Goal: Information Seeking & Learning: Understand process/instructions

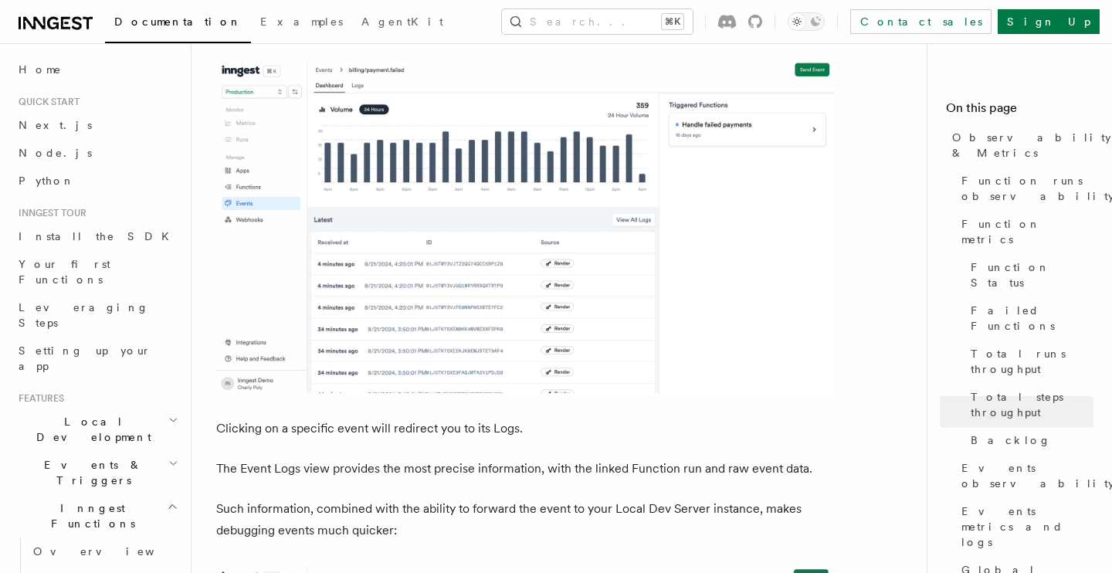
scroll to position [3879, 0]
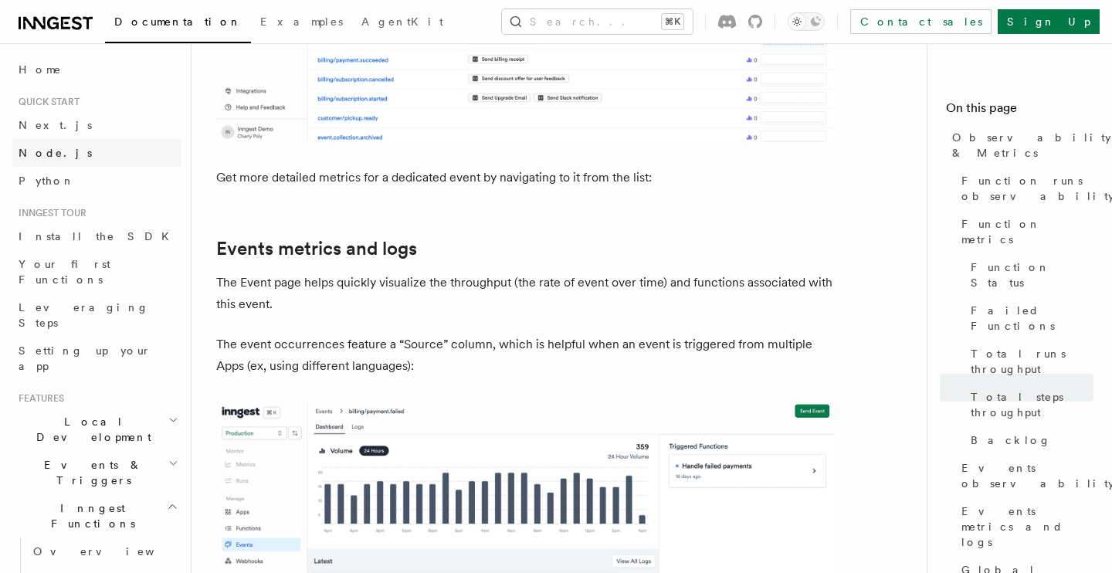
click at [52, 147] on span "Node.js" at bounding box center [55, 153] width 73 height 12
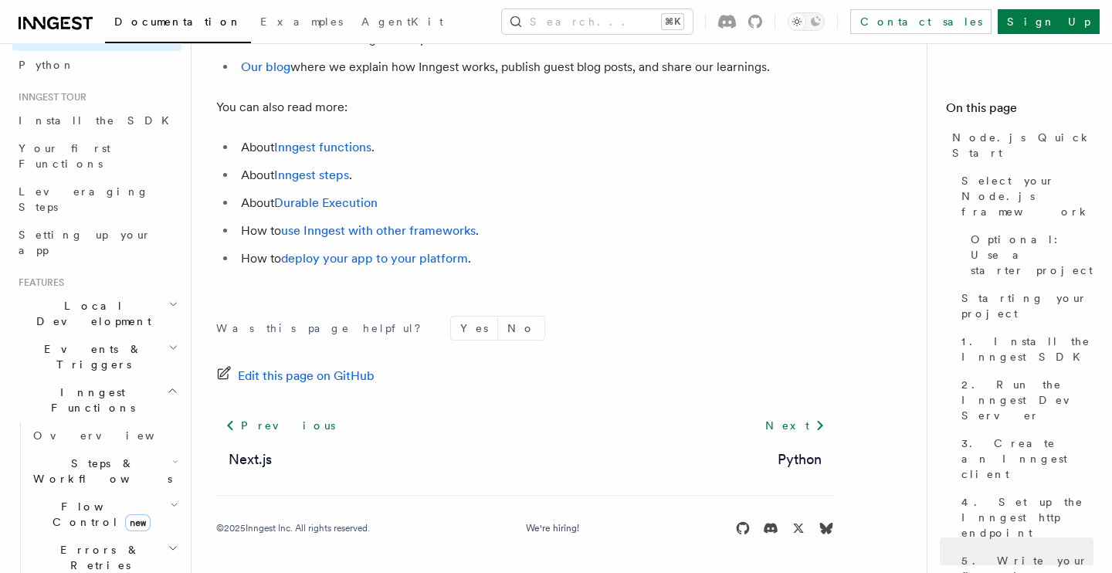
scroll to position [178, 0]
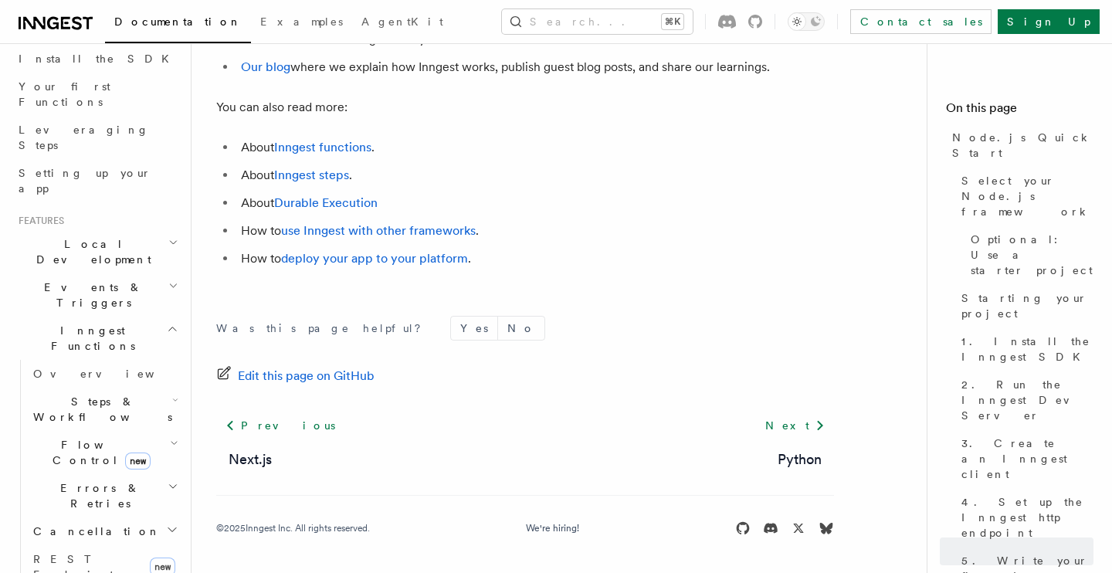
click at [77, 394] on span "Steps & Workflows" at bounding box center [99, 409] width 145 height 31
click at [83, 466] on span "Function steps" at bounding box center [107, 472] width 119 height 12
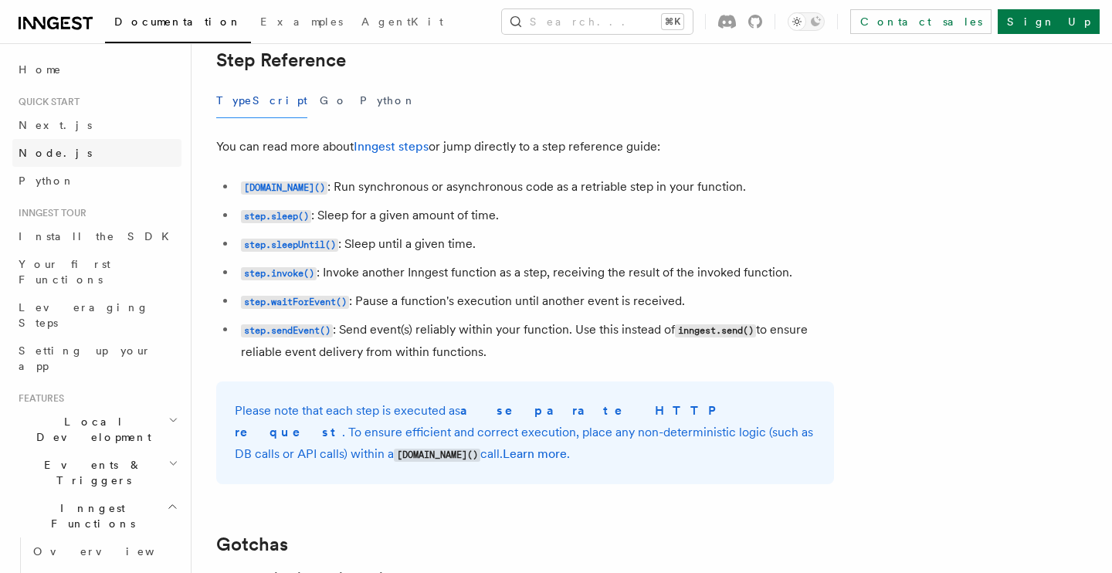
click at [50, 154] on span "Node.js" at bounding box center [55, 153] width 73 height 12
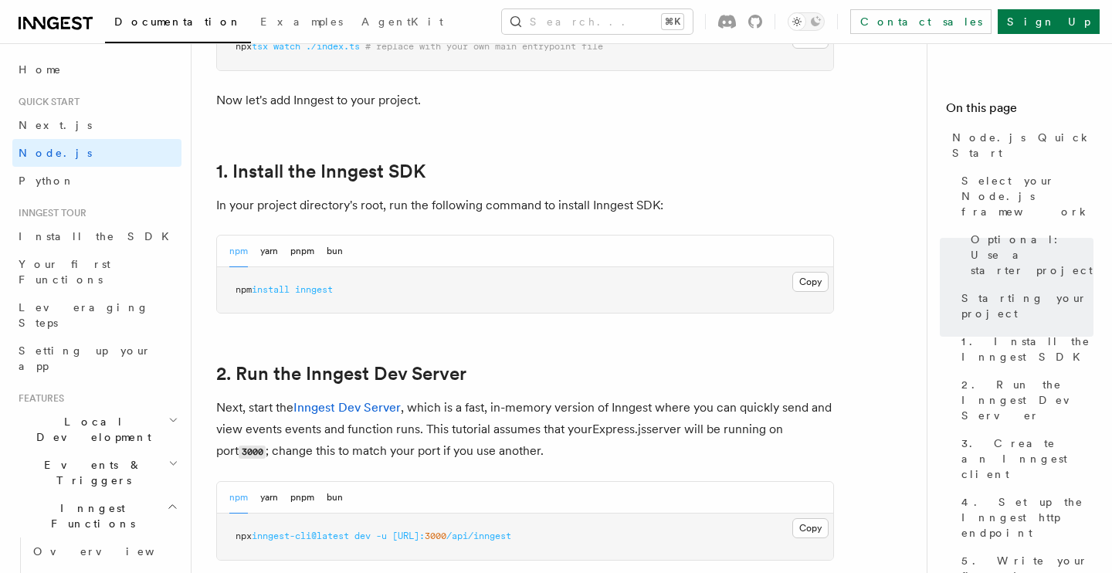
scroll to position [906, 0]
drag, startPoint x: 234, startPoint y: 289, endPoint x: 359, endPoint y: 289, distance: 125.1
click at [359, 289] on pre "npm install inngest" at bounding box center [525, 289] width 616 height 46
copy span "npm install inngest"
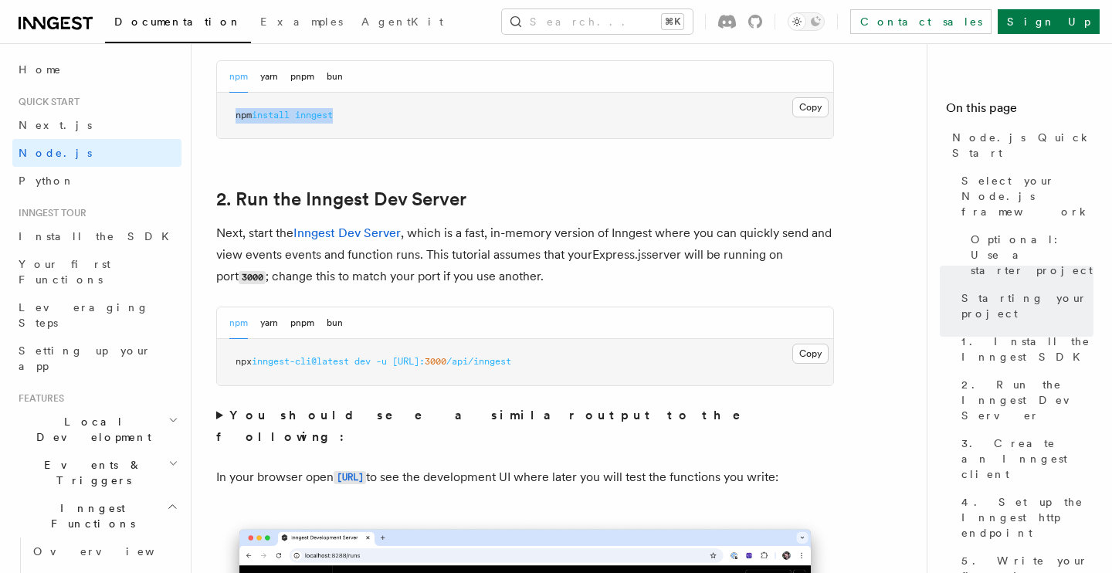
scroll to position [1102, 0]
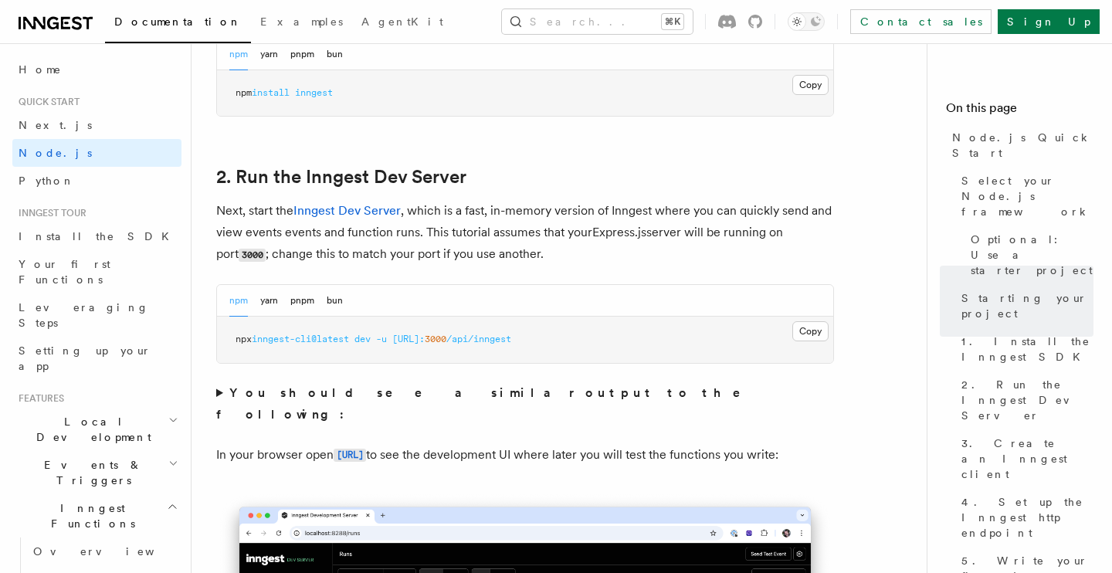
click at [324, 251] on p "Next, start the Inngest Dev Server , which is a fast, in-memory version of Inng…" at bounding box center [525, 233] width 618 height 66
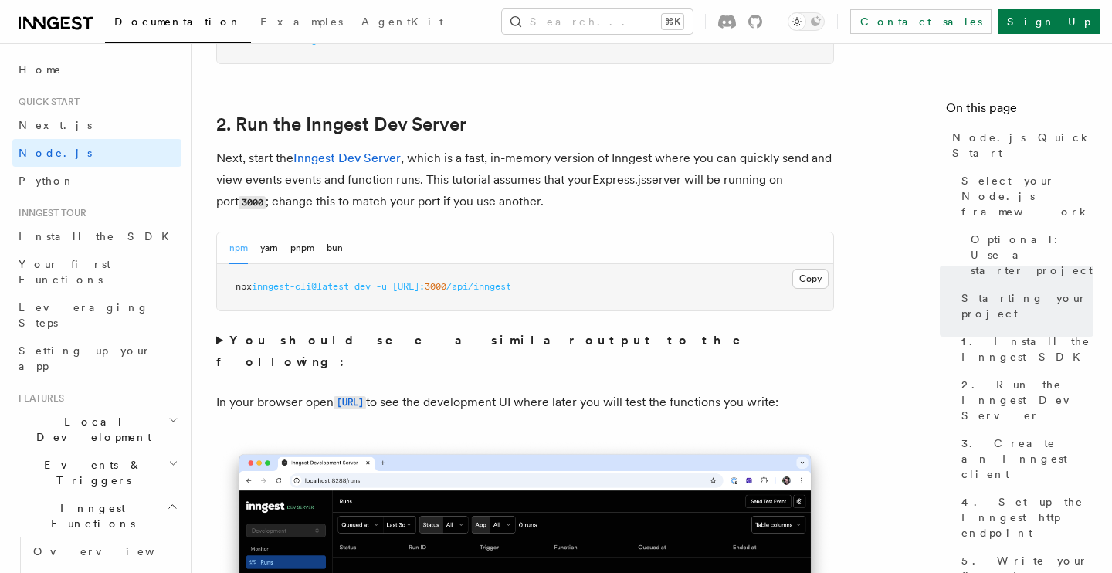
scroll to position [1171, 0]
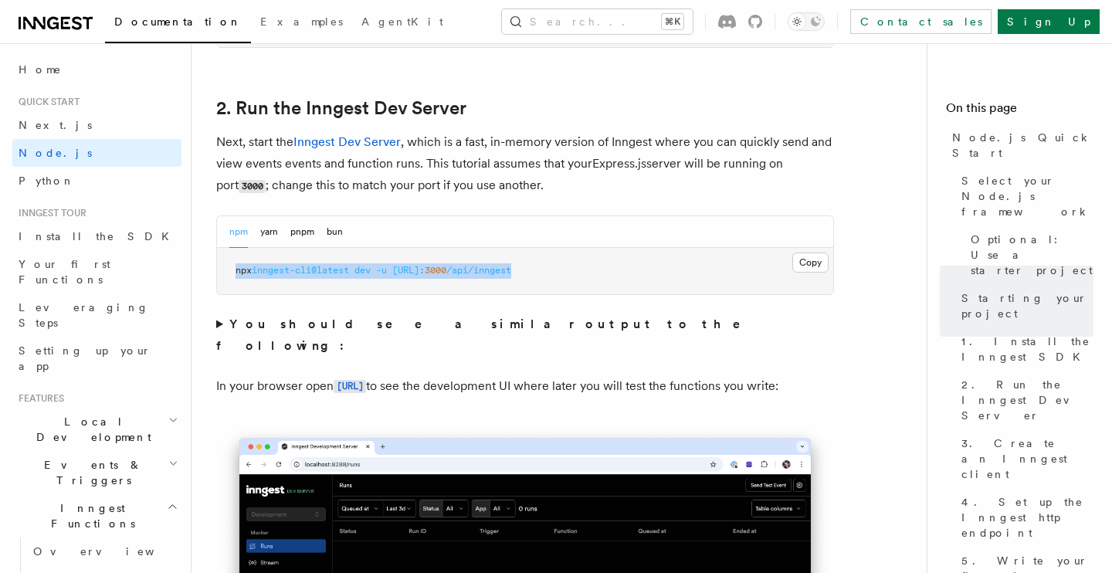
drag, startPoint x: 236, startPoint y: 271, endPoint x: 667, endPoint y: 271, distance: 431.7
click at [667, 271] on pre "npx inngest-cli@latest dev -u [URL]: 3000 /api/inngest" at bounding box center [525, 271] width 616 height 46
copy span "npx inngest-cli@latest dev -u [URL]: 3000 /api/inngest"
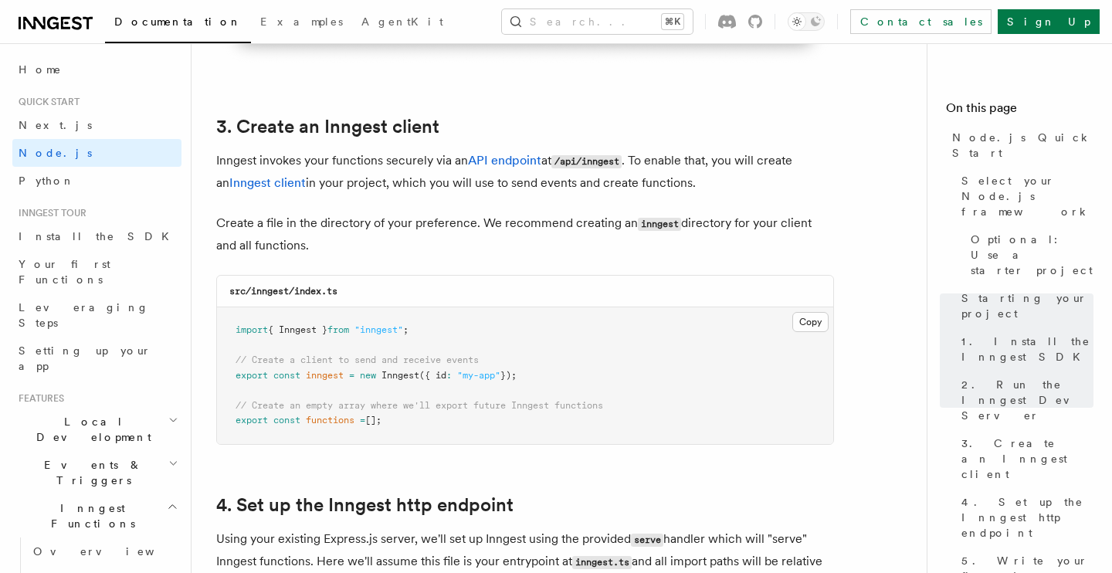
scroll to position [1929, 0]
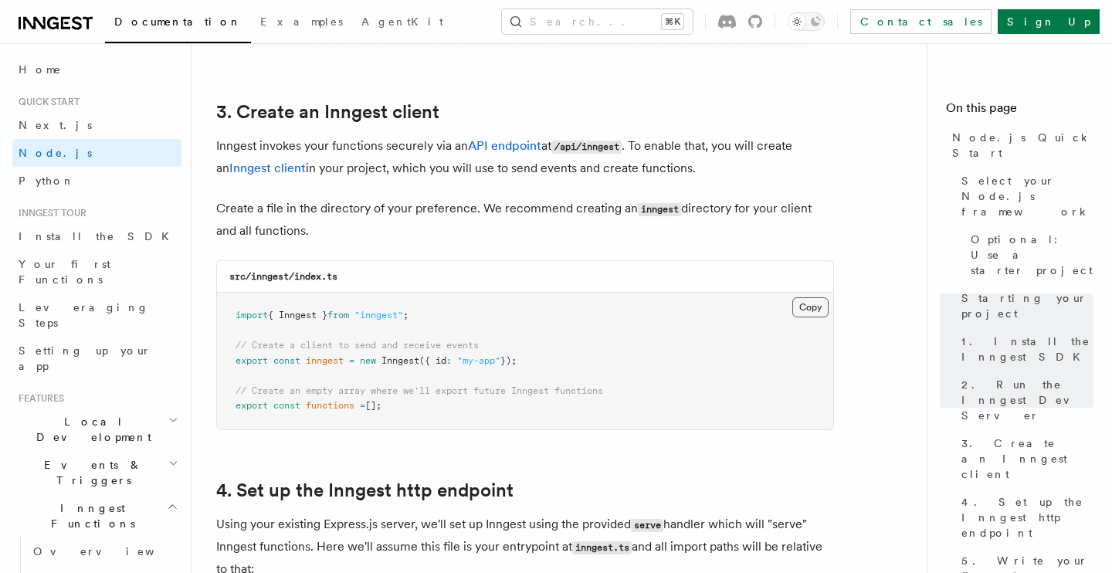
click at [809, 307] on button "Copy Copied" at bounding box center [810, 307] width 36 height 20
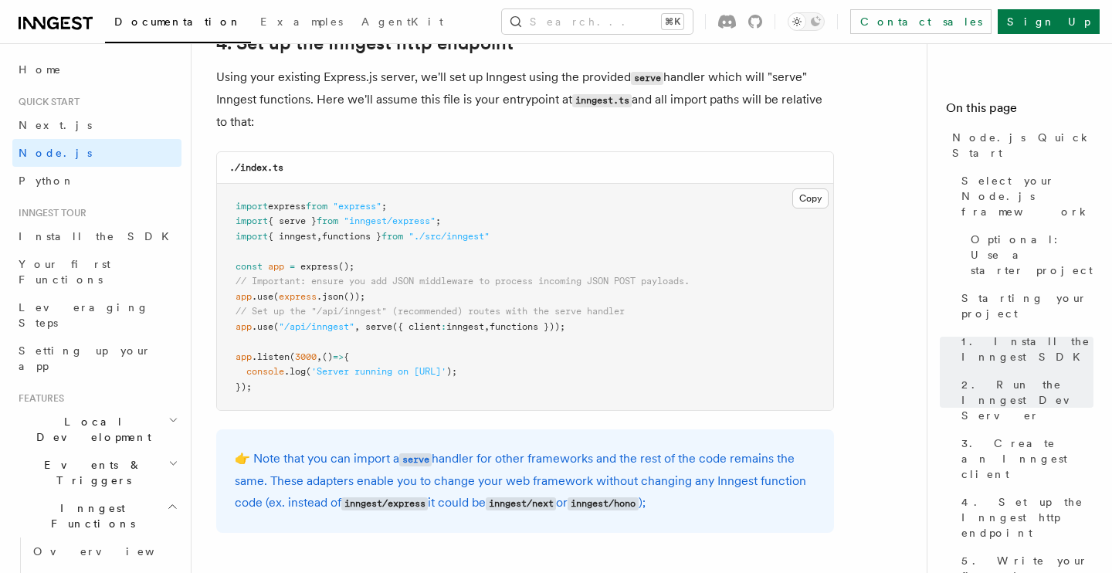
scroll to position [2378, 0]
drag, startPoint x: 589, startPoint y: 330, endPoint x: 238, endPoint y: 331, distance: 351.4
click at [238, 331] on pre "import express from "express" ; import { serve } from "inngest/express" ; impor…" at bounding box center [525, 295] width 616 height 227
copy span "app .use ( "/api/inngest" , serve ({ client : inngest , functions }));"
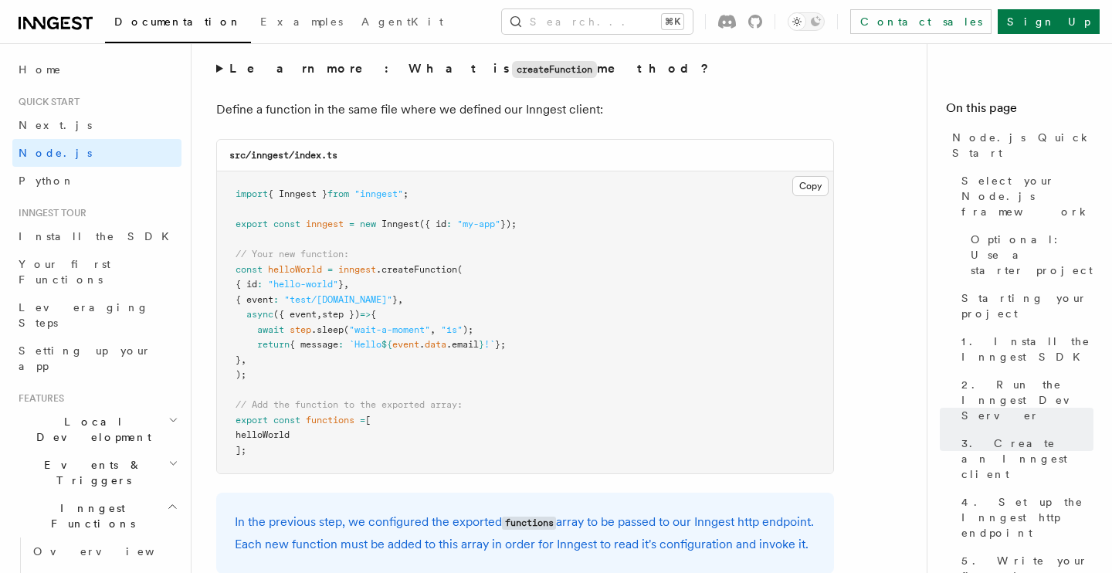
scroll to position [3042, 0]
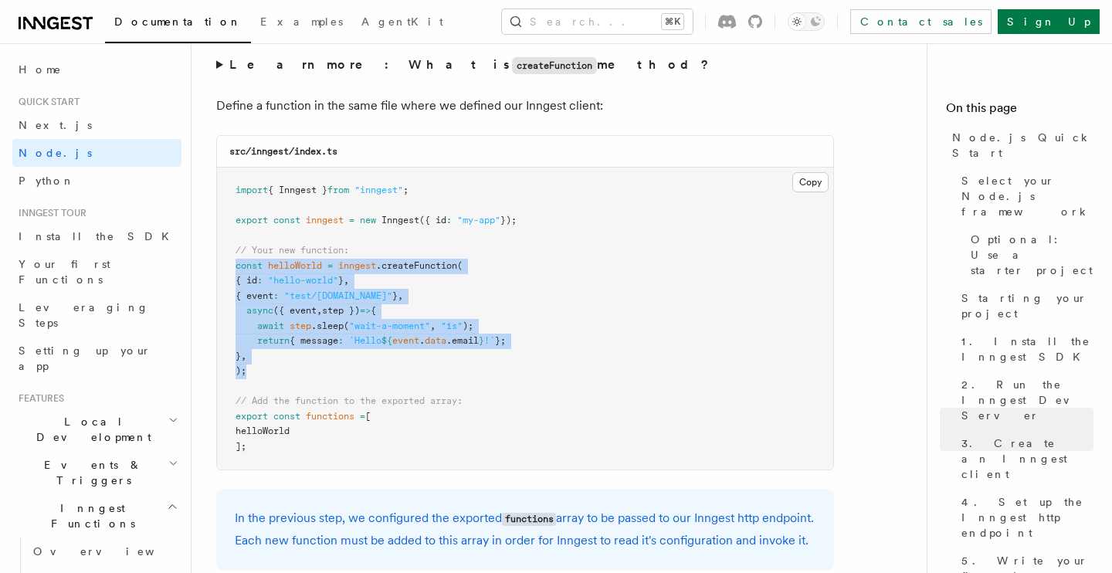
drag, startPoint x: 257, startPoint y: 377, endPoint x: 200, endPoint y: 276, distance: 116.2
copy code "const helloWorld = inngest .createFunction ( { id : "hello-world" } , { event :…"
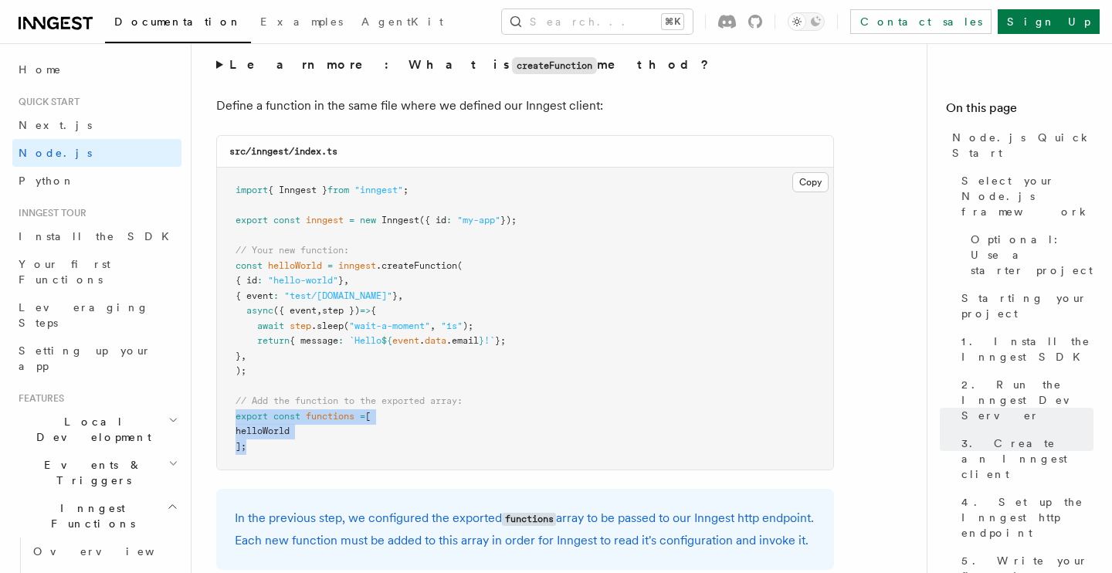
drag, startPoint x: 268, startPoint y: 450, endPoint x: 231, endPoint y: 428, distance: 43.3
click at [231, 428] on pre "import { Inngest } from "inngest" ; export const inngest = new Inngest ({ id : …" at bounding box center [525, 319] width 616 height 302
click at [365, 421] on span "=" at bounding box center [362, 416] width 5 height 11
drag, startPoint x: 309, startPoint y: 422, endPoint x: 310, endPoint y: 448, distance: 25.5
click at [310, 448] on pre "import { Inngest } from "inngest" ; export const inngest = new Inngest ({ id : …" at bounding box center [525, 319] width 616 height 302
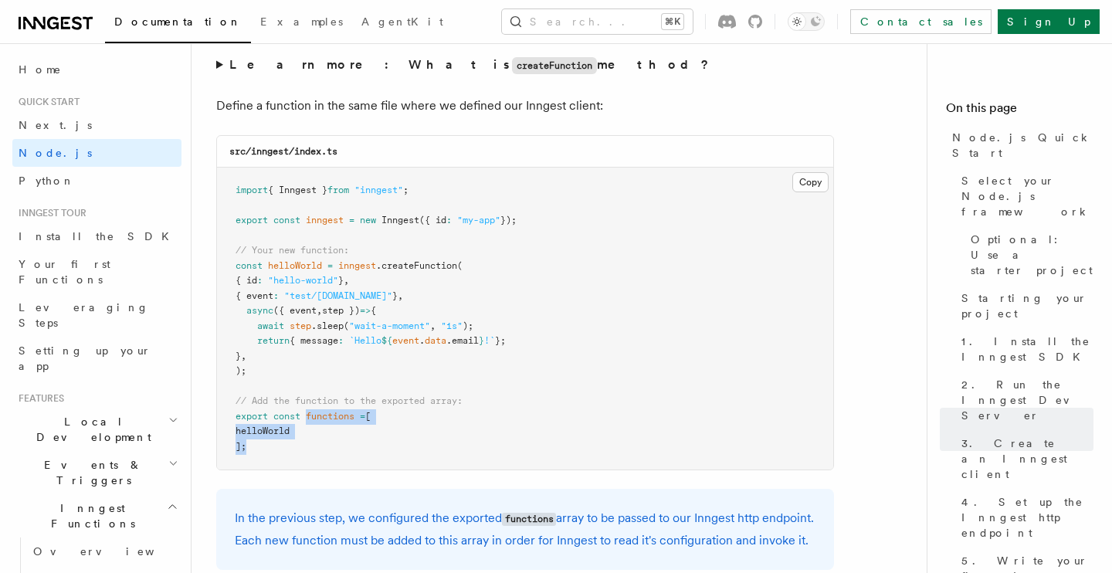
click at [310, 448] on pre "import { Inngest } from "inngest" ; export const inngest = new Inngest ({ id : …" at bounding box center [525, 319] width 616 height 302
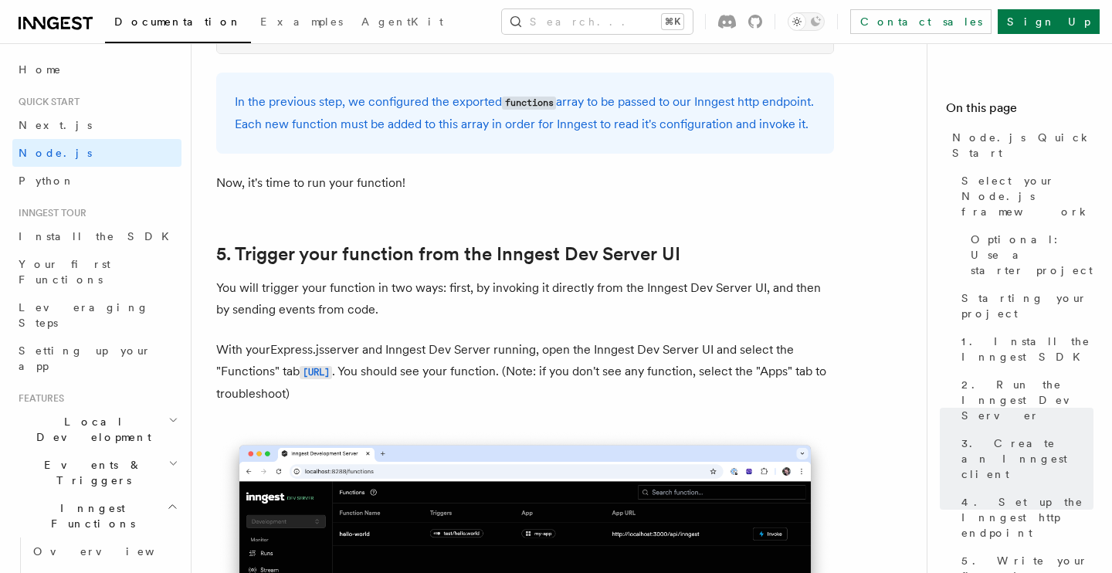
scroll to position [3463, 0]
